Goal: Book appointment/travel/reservation

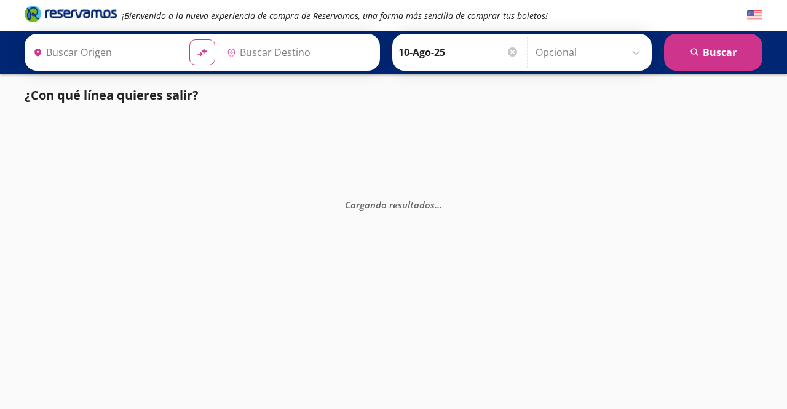
type input "[GEOGRAPHIC_DATA], [GEOGRAPHIC_DATA]"
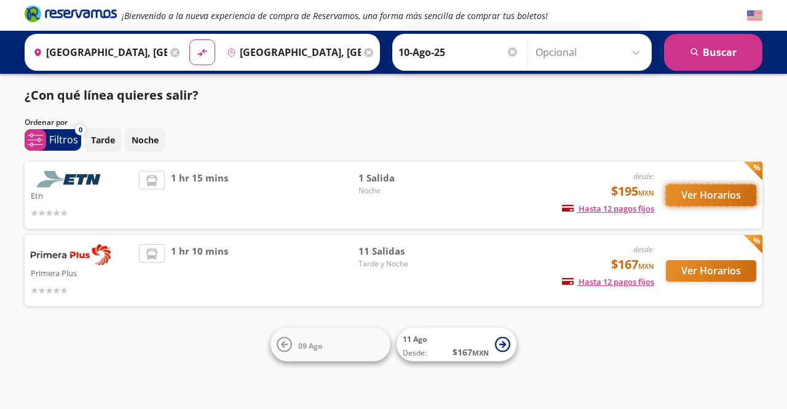
click at [712, 194] on button "Ver Horarios" at bounding box center [711, 196] width 90 height 22
click at [707, 268] on button "Ver Horarios" at bounding box center [711, 271] width 90 height 22
